Goal: Task Accomplishment & Management: Complete application form

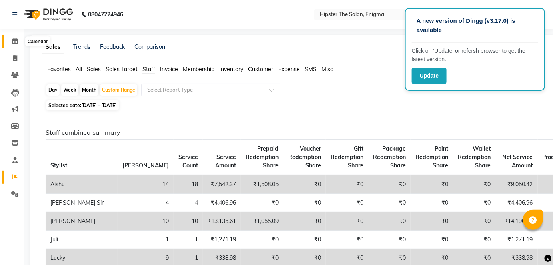
click at [10, 38] on span at bounding box center [15, 41] width 14 height 9
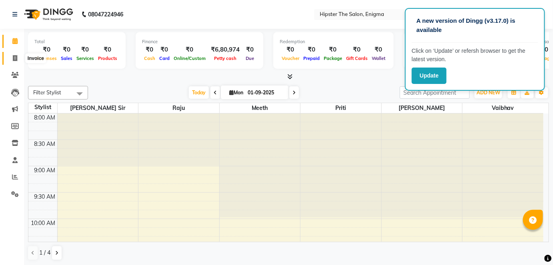
click at [13, 57] on icon at bounding box center [15, 58] width 4 height 6
select select "4468"
select select "service"
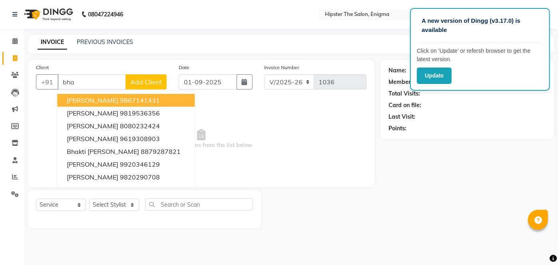
click at [112, 101] on span "[PERSON_NAME]" at bounding box center [93, 100] width 52 height 8
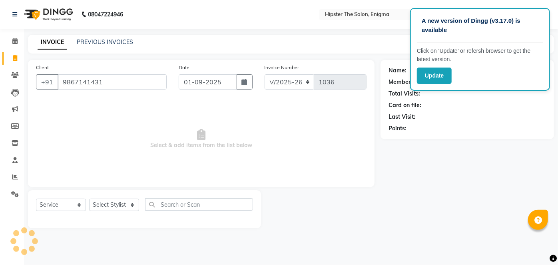
type input "9867141431"
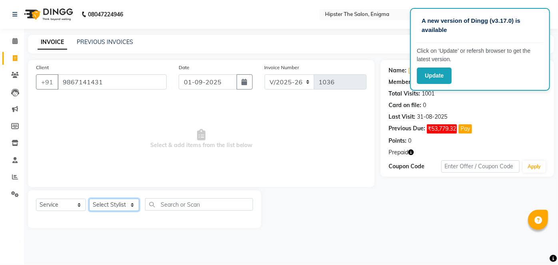
click at [126, 202] on select "Select Stylist [PERSON_NAME] [PERSON_NAME] [PERSON_NAME] [PERSON_NAME] poonam […" at bounding box center [114, 205] width 50 height 12
select select "85797"
click at [89, 199] on select "Select Stylist [PERSON_NAME] [PERSON_NAME] [PERSON_NAME] [PERSON_NAME] poonam […" at bounding box center [114, 205] width 50 height 12
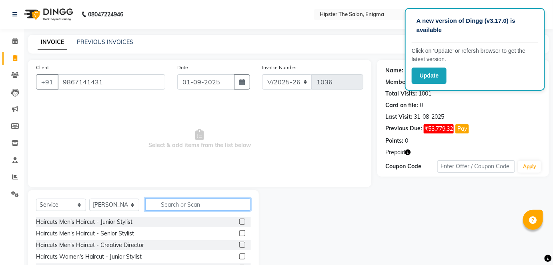
click at [165, 201] on input "text" at bounding box center [198, 204] width 106 height 12
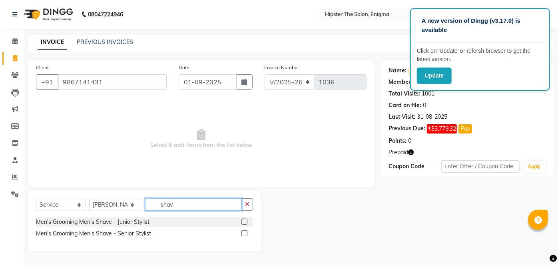
type input "shav"
click at [245, 222] on label at bounding box center [245, 222] width 6 height 6
click at [245, 222] on input "checkbox" at bounding box center [244, 222] width 5 height 5
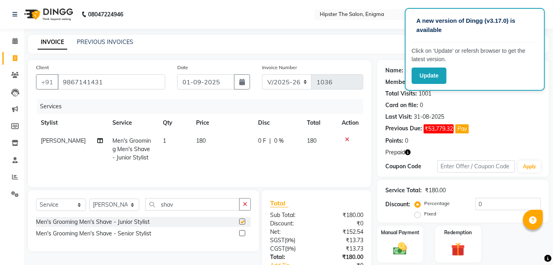
checkbox input "false"
click at [116, 206] on select "Select Stylist [PERSON_NAME] [PERSON_NAME] [PERSON_NAME] [PERSON_NAME] poonam […" at bounding box center [114, 205] width 50 height 12
select select "85573"
click at [89, 199] on select "Select Stylist [PERSON_NAME] [PERSON_NAME] [PERSON_NAME] [PERSON_NAME] poonam […" at bounding box center [114, 205] width 50 height 12
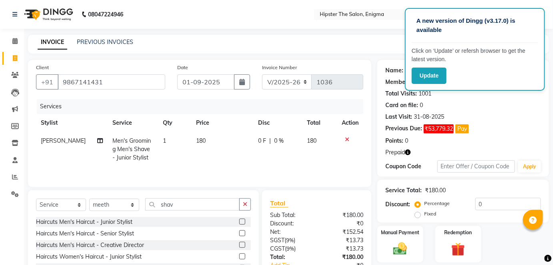
click at [239, 223] on label at bounding box center [242, 222] width 6 height 6
click at [239, 223] on input "checkbox" at bounding box center [241, 222] width 5 height 5
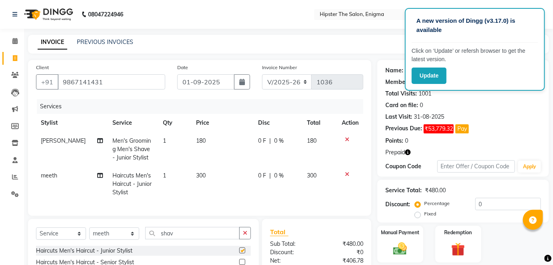
checkbox input "false"
click at [394, 230] on label "Manual Payment" at bounding box center [400, 232] width 40 height 8
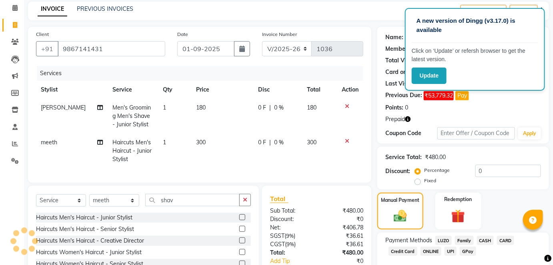
click at [465, 249] on span "GPay" at bounding box center [468, 251] width 16 height 9
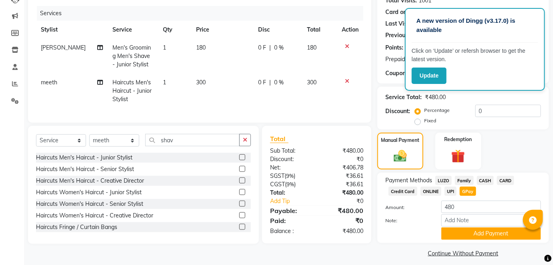
scroll to position [99, 0]
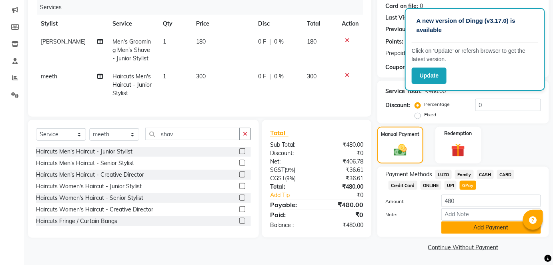
click at [466, 230] on button "Add Payment" at bounding box center [491, 228] width 100 height 12
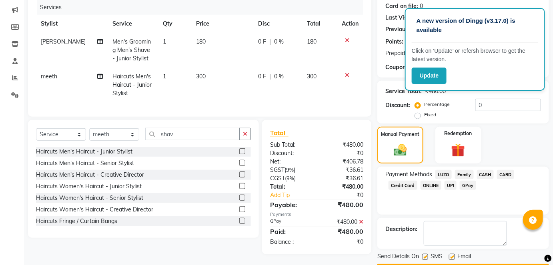
scroll to position [122, 0]
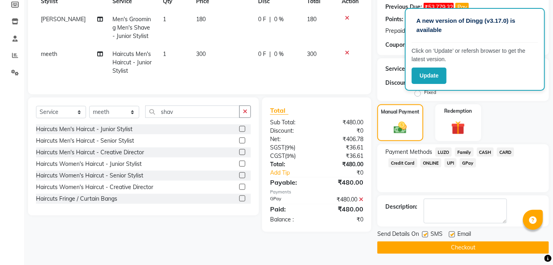
click at [460, 249] on button "Checkout" at bounding box center [463, 248] width 172 height 12
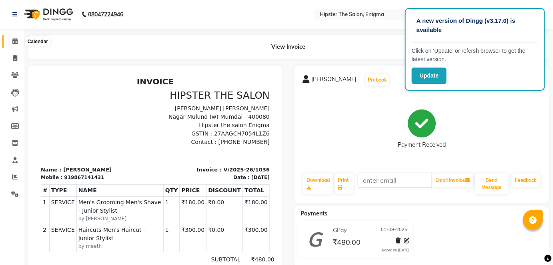
click at [15, 40] on icon at bounding box center [14, 41] width 5 height 6
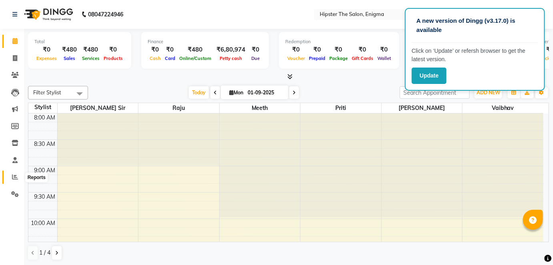
click at [15, 176] on icon at bounding box center [15, 177] width 6 height 6
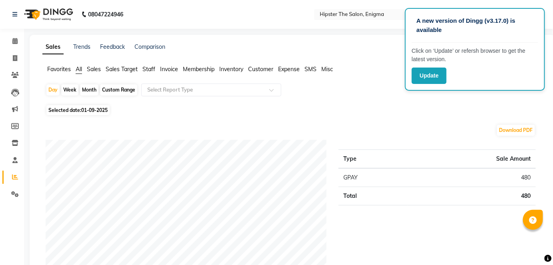
click at [104, 90] on div "Custom Range" at bounding box center [118, 89] width 37 height 11
select select "9"
select select "2025"
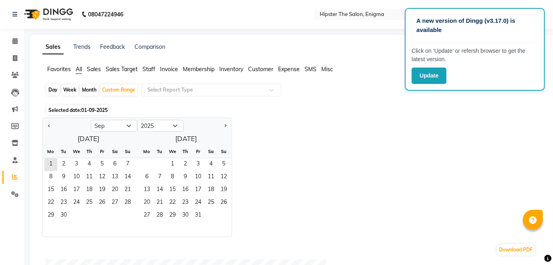
click at [51, 88] on div "Day" at bounding box center [52, 89] width 13 height 11
select select "9"
select select "2025"
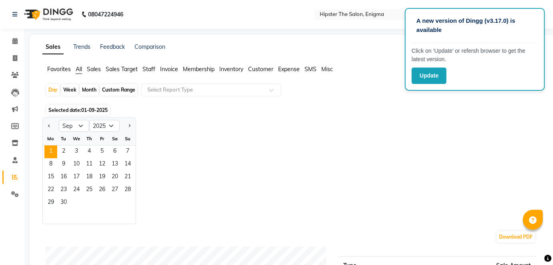
click at [146, 67] on span "Staff" at bounding box center [148, 69] width 13 height 7
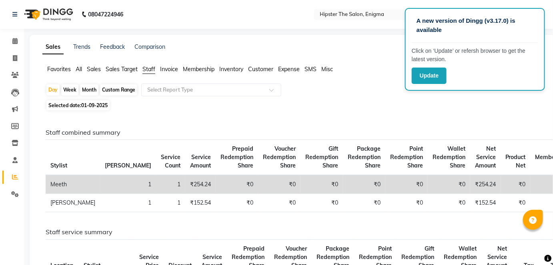
click at [98, 106] on span "01-09-2025" at bounding box center [94, 105] width 26 height 6
select select "9"
select select "2025"
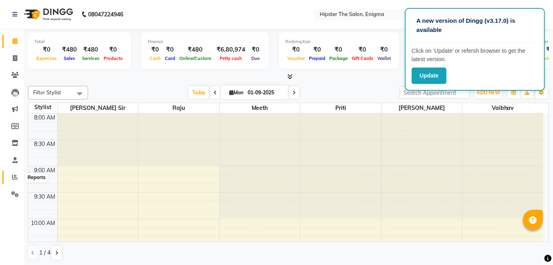
click at [12, 176] on icon at bounding box center [15, 177] width 6 height 6
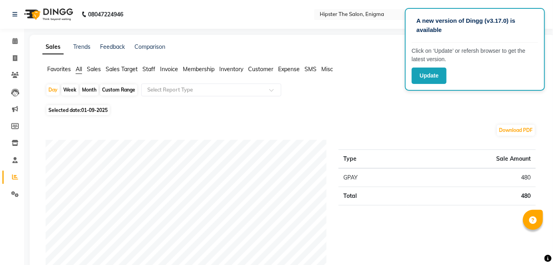
click at [87, 91] on div "Month" at bounding box center [89, 89] width 18 height 11
select select "9"
select select "2025"
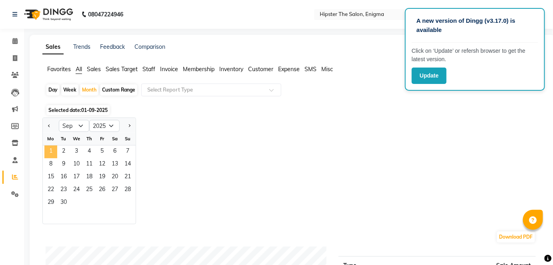
click at [49, 146] on span "1" at bounding box center [50, 152] width 13 height 13
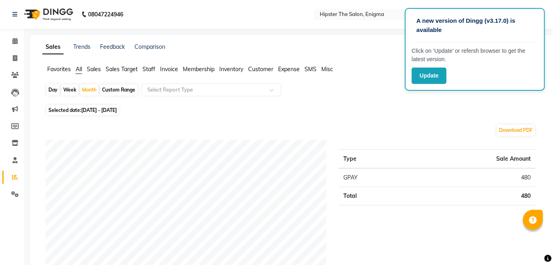
click at [146, 67] on span "Staff" at bounding box center [148, 69] width 13 height 7
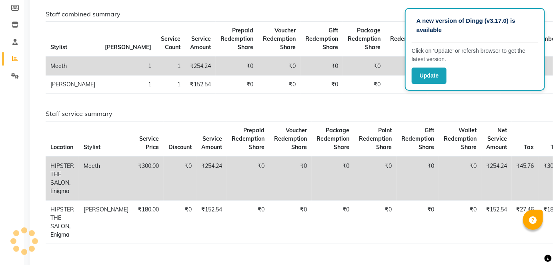
scroll to position [118, 0]
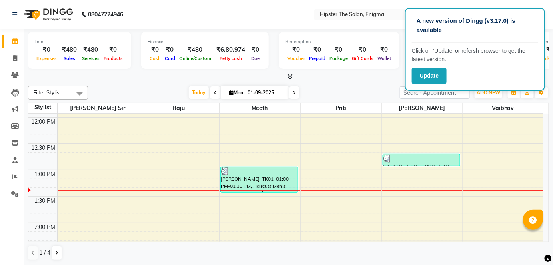
scroll to position [208, 0]
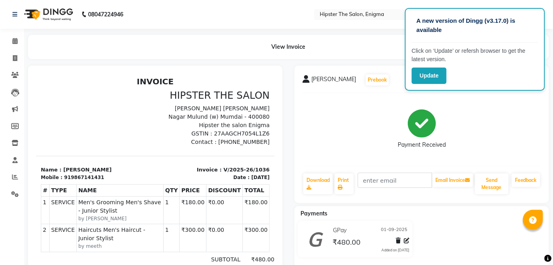
select select "4468"
select select "service"
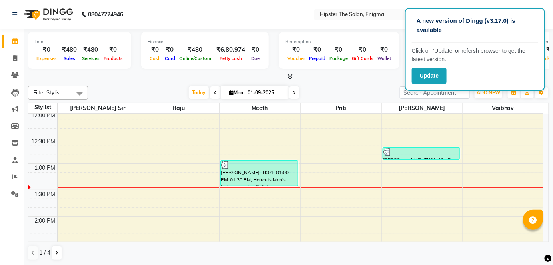
scroll to position [221, 0]
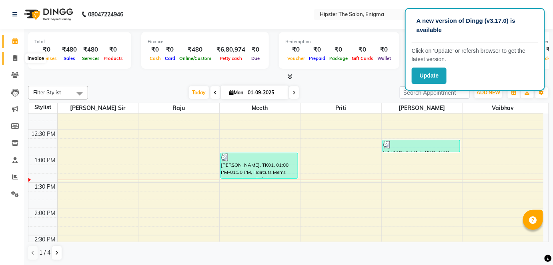
click at [16, 57] on icon at bounding box center [15, 58] width 4 height 6
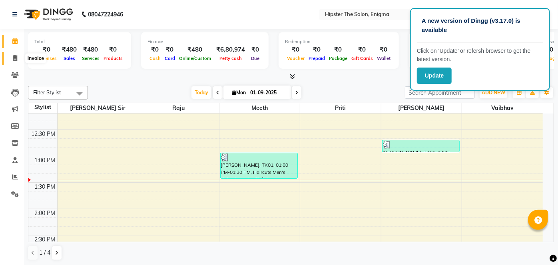
select select "4468"
select select "service"
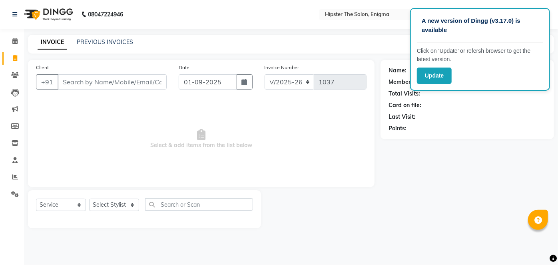
click at [103, 80] on input "Client" at bounding box center [112, 81] width 109 height 15
click at [105, 206] on select "Select Stylist [PERSON_NAME] [PERSON_NAME] [PERSON_NAME] [PERSON_NAME] poonam […" at bounding box center [114, 205] width 50 height 12
select select "85797"
click at [89, 199] on select "Select Stylist [PERSON_NAME] [PERSON_NAME] [PERSON_NAME] [PERSON_NAME] poonam […" at bounding box center [114, 205] width 50 height 12
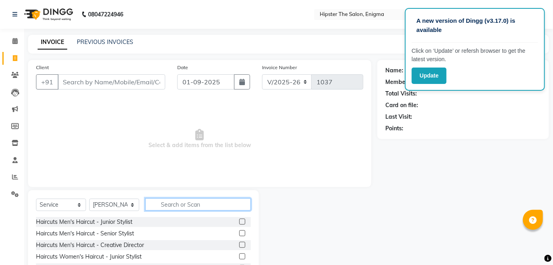
click at [164, 210] on input "text" at bounding box center [198, 204] width 106 height 12
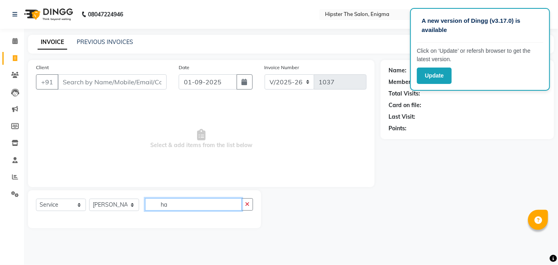
type input "h"
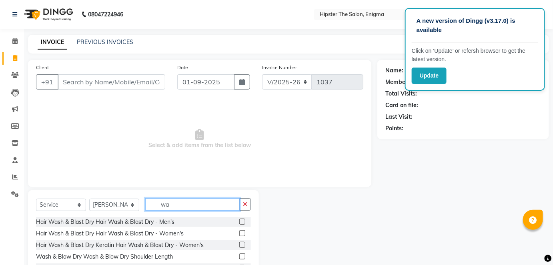
type input "wa"
click at [239, 232] on label at bounding box center [242, 233] width 6 height 6
click at [239, 232] on input "checkbox" at bounding box center [241, 233] width 5 height 5
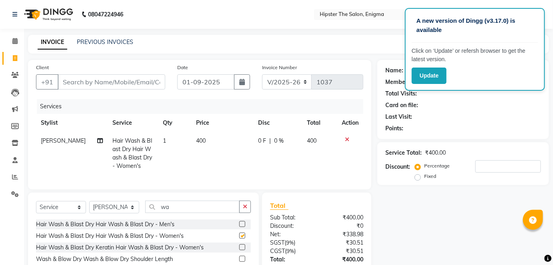
checkbox input "false"
click at [424, 177] on label "Fixed" at bounding box center [430, 176] width 12 height 7
click at [418, 177] on input "Fixed" at bounding box center [419, 177] width 6 height 6
radio input "true"
click at [424, 167] on label "Percentage" at bounding box center [437, 165] width 26 height 7
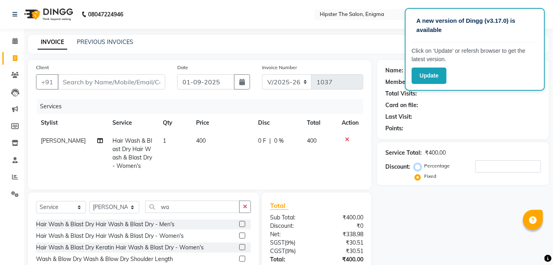
click at [417, 167] on input "Percentage" at bounding box center [419, 166] width 6 height 6
radio input "true"
click at [503, 163] on input "number" at bounding box center [508, 166] width 66 height 12
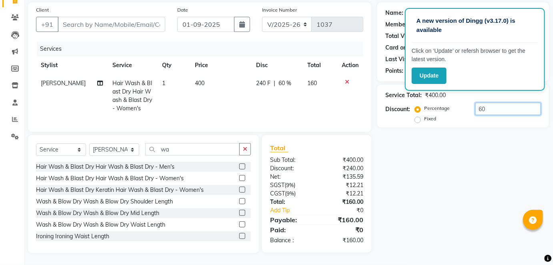
scroll to position [35, 0]
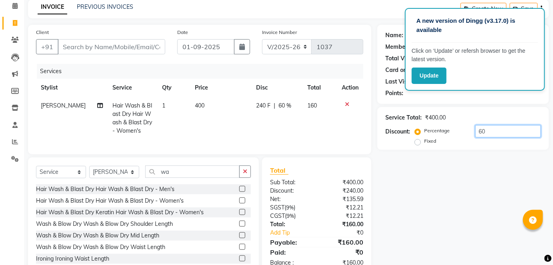
type input "6"
type input "1"
